Goal: Information Seeking & Learning: Check status

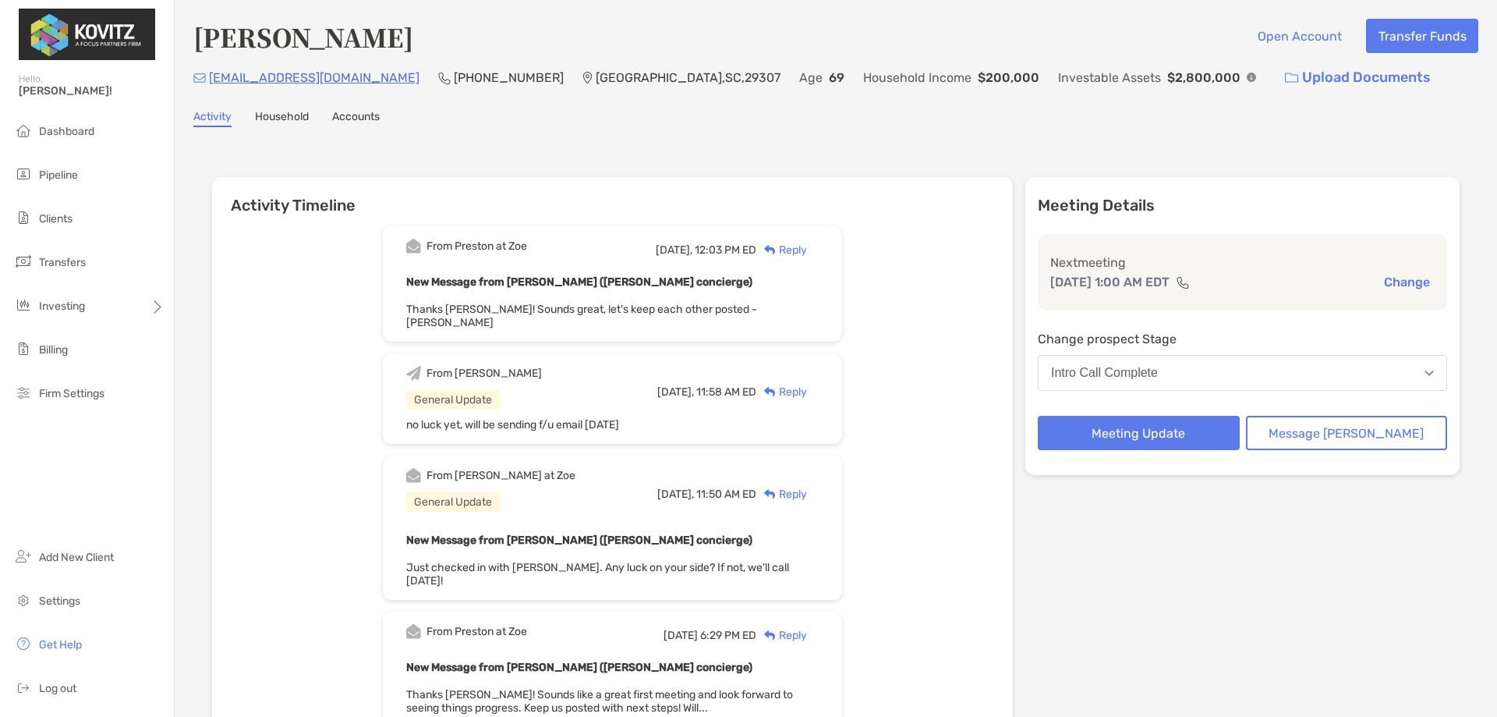
drag, startPoint x: 360, startPoint y: 205, endPoint x: 312, endPoint y: 210, distance: 47.8
click at [312, 210] on h6 "Activity Timeline" at bounding box center [612, 195] width 801 height 37
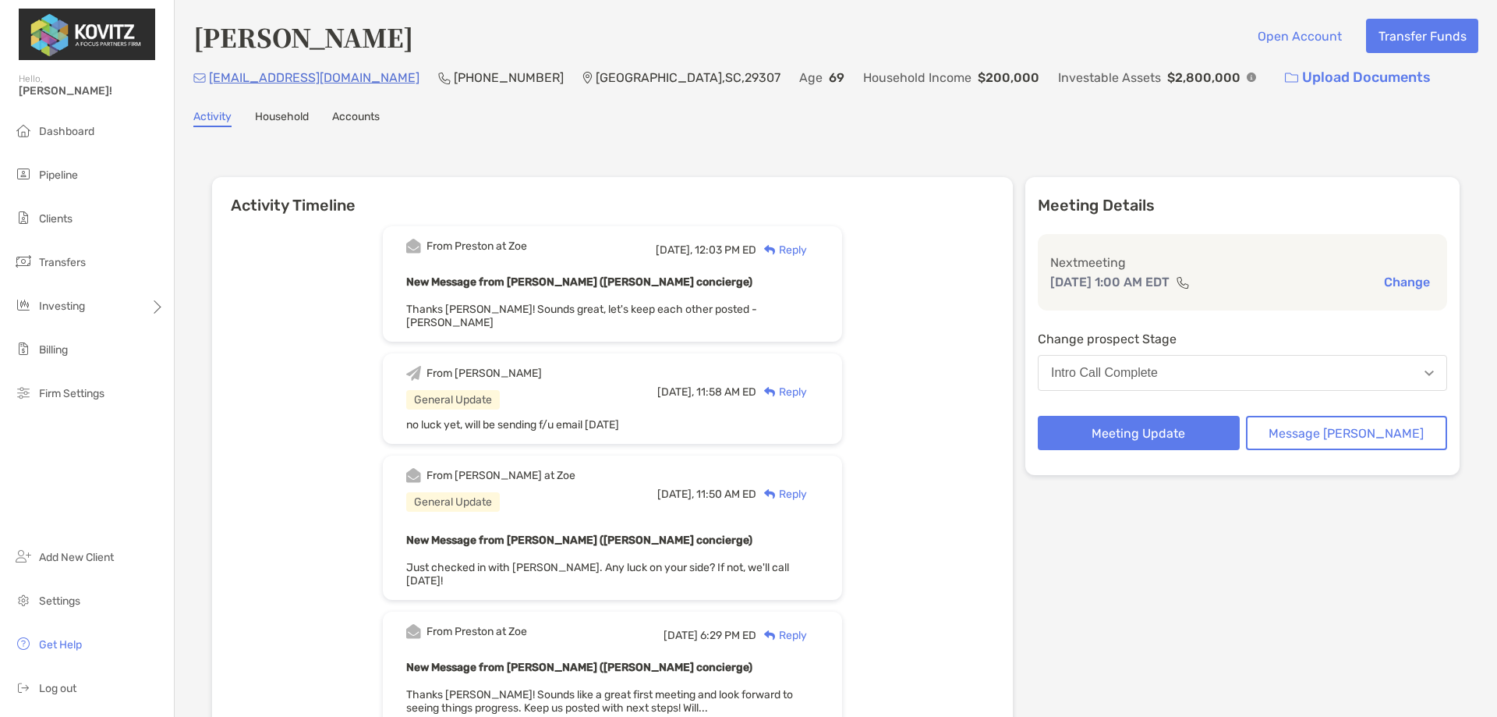
click at [312, 210] on h6 "Activity Timeline" at bounding box center [612, 195] width 801 height 37
